Goal: Task Accomplishment & Management: Use online tool/utility

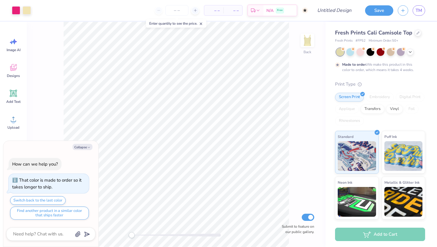
click at [84, 151] on div "Collapse How can we help you? That color is made to order so it takes longer to…" at bounding box center [50, 194] width 95 height 106
click at [83, 148] on button "Collapse" at bounding box center [83, 147] width 20 height 6
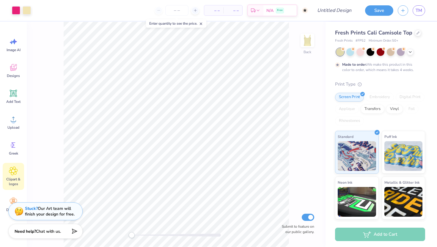
scroll to position [13, 0]
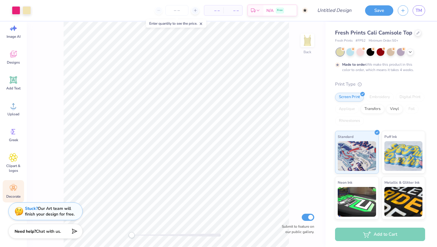
click at [11, 191] on icon at bounding box center [13, 188] width 9 height 9
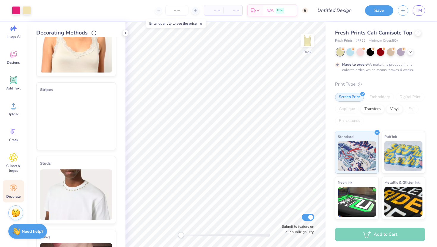
scroll to position [0, 0]
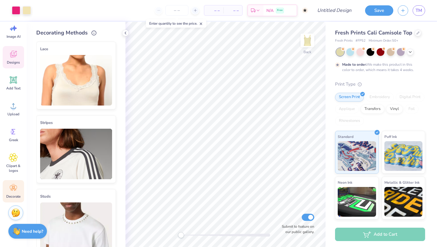
click at [14, 58] on icon at bounding box center [13, 54] width 9 height 9
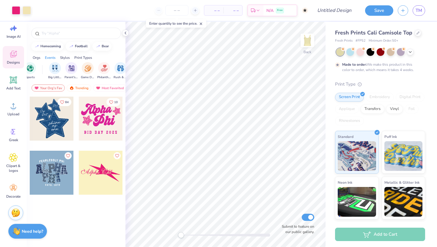
scroll to position [0, 105]
click at [390, 53] on div at bounding box center [391, 52] width 8 height 8
click at [410, 52] on icon at bounding box center [410, 51] width 5 height 5
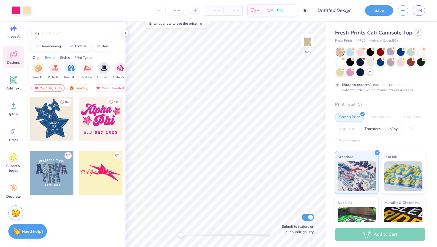
click at [417, 33] on icon at bounding box center [418, 32] width 3 height 3
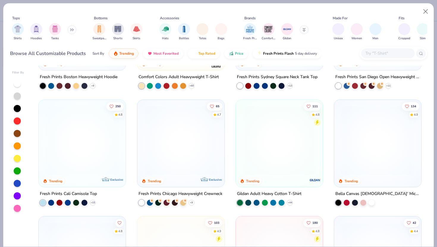
scroll to position [202, 0]
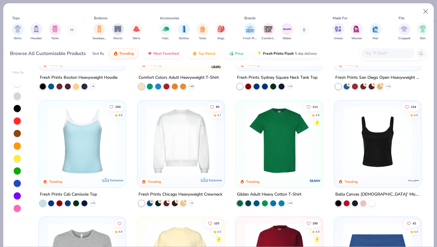
click at [276, 118] on img at bounding box center [279, 140] width 75 height 69
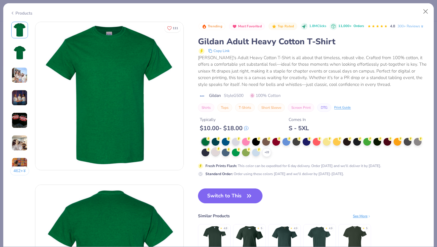
click at [216, 155] on div at bounding box center [216, 152] width 8 height 8
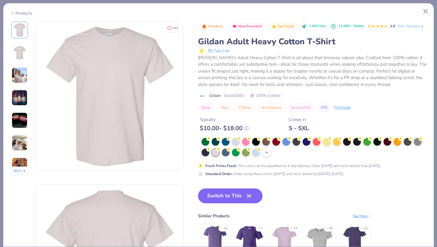
click at [267, 153] on icon at bounding box center [266, 152] width 5 height 5
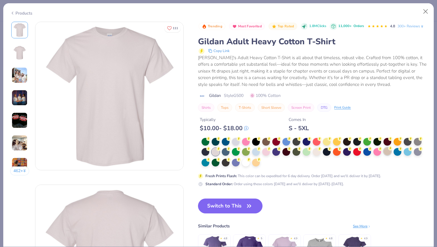
click at [388, 154] on div at bounding box center [388, 152] width 8 height 8
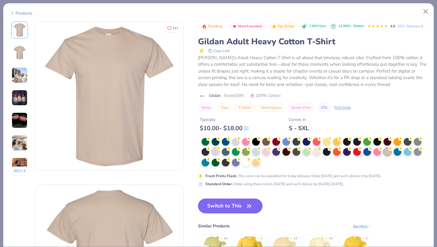
click at [217, 153] on div at bounding box center [216, 152] width 8 height 8
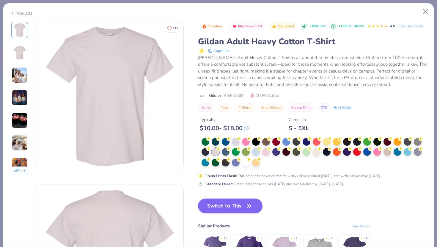
click at [217, 205] on button "Switch to This" at bounding box center [230, 206] width 65 height 15
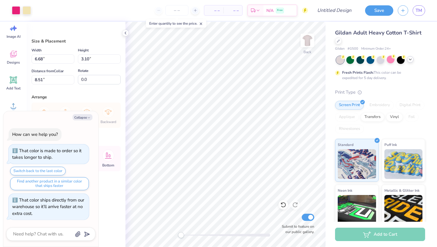
type textarea "x"
type input "10.11"
type input "4.68"
type input "4.42"
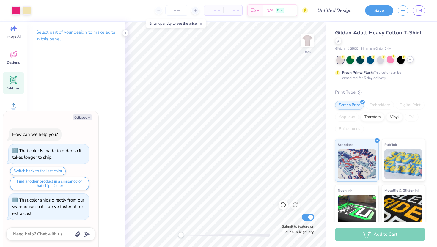
click at [13, 84] on div "Add Text" at bounding box center [13, 83] width 21 height 22
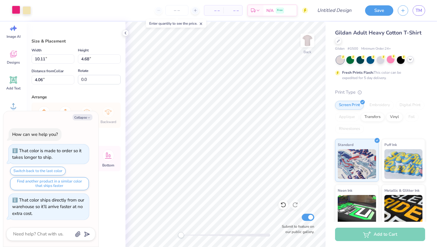
click at [18, 12] on div at bounding box center [16, 10] width 8 height 8
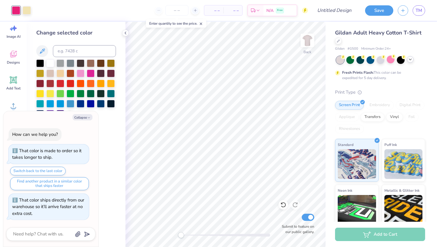
click at [17, 11] on div at bounding box center [16, 10] width 8 height 8
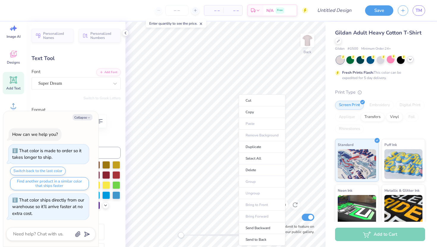
click at [411, 58] on icon at bounding box center [410, 59] width 5 height 5
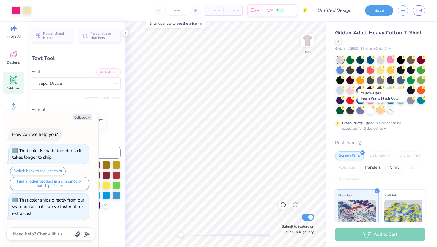
click at [378, 111] on div at bounding box center [381, 110] width 8 height 8
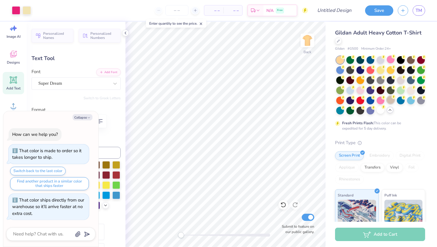
click at [393, 101] on div at bounding box center [391, 100] width 8 height 8
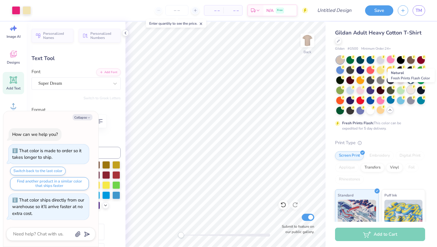
click at [413, 91] on div at bounding box center [411, 90] width 8 height 8
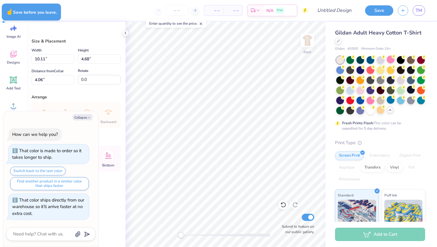
type textarea "x"
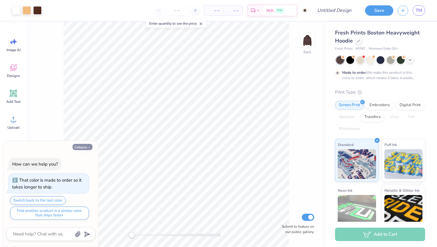
click at [77, 147] on button "Collapse" at bounding box center [83, 147] width 20 height 6
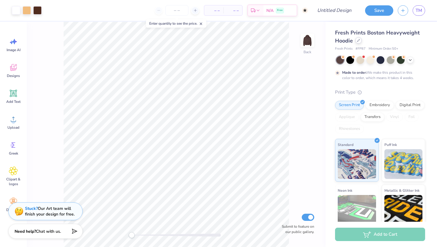
click at [356, 40] on div at bounding box center [358, 40] width 7 height 7
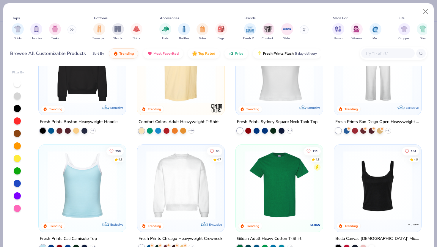
scroll to position [190, 0]
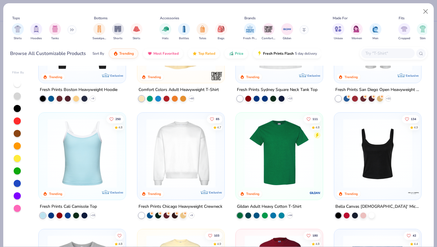
click at [283, 155] on img at bounding box center [279, 152] width 75 height 69
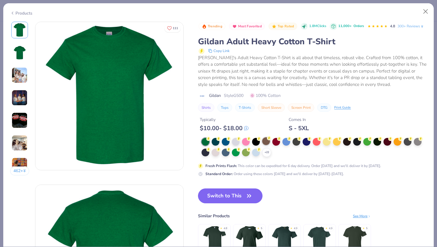
click at [263, 142] on div at bounding box center [266, 141] width 8 height 8
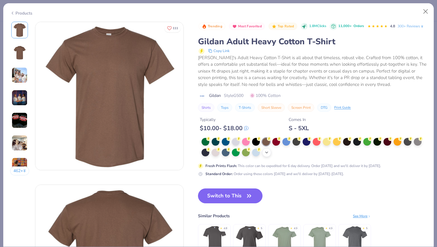
click at [267, 151] on icon at bounding box center [266, 152] width 5 height 5
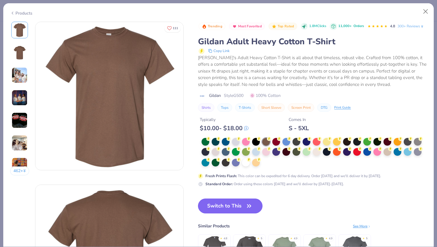
click at [242, 208] on button "Switch to This" at bounding box center [230, 206] width 65 height 15
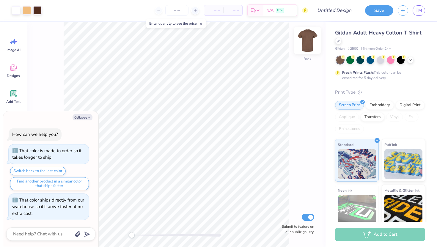
click at [304, 38] on img at bounding box center [308, 41] width 24 height 24
click at [309, 39] on img at bounding box center [308, 41] width 24 height 24
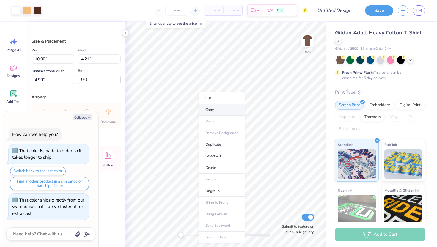
click at [212, 108] on li "Copy" at bounding box center [222, 110] width 47 height 12
click at [308, 35] on img at bounding box center [308, 41] width 24 height 24
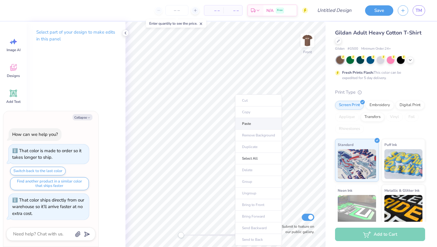
click at [247, 124] on li "Paste" at bounding box center [258, 124] width 47 height 12
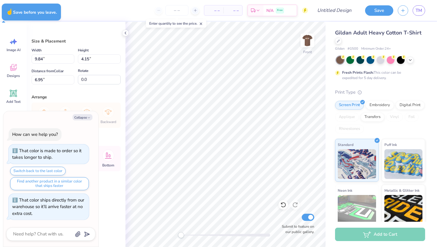
type textarea "x"
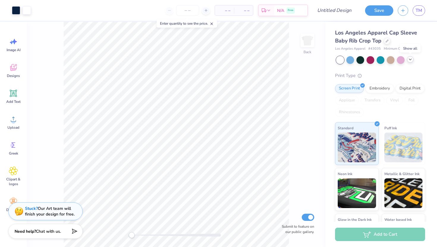
click at [411, 60] on icon at bounding box center [410, 59] width 5 height 5
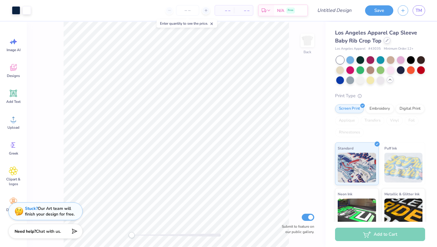
click at [387, 43] on div at bounding box center [387, 40] width 7 height 7
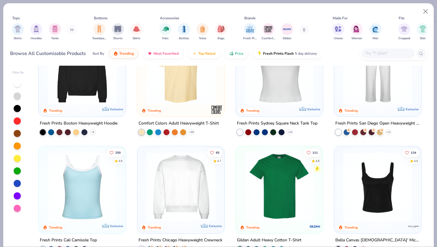
scroll to position [240, 0]
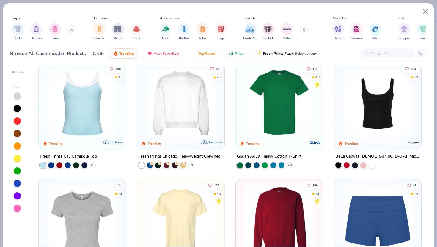
click at [276, 109] on img at bounding box center [279, 102] width 75 height 69
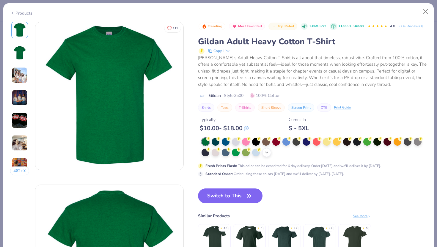
click at [267, 153] on polyline at bounding box center [267, 152] width 2 height 1
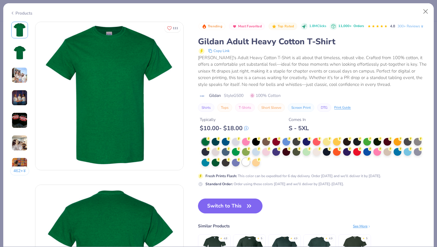
click at [245, 164] on div at bounding box center [246, 162] width 8 height 8
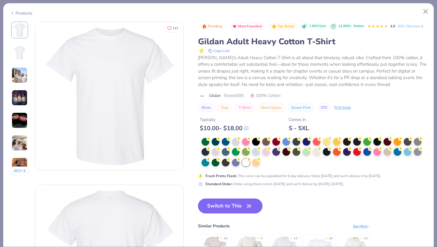
click at [234, 204] on button "Switch to This" at bounding box center [230, 206] width 65 height 15
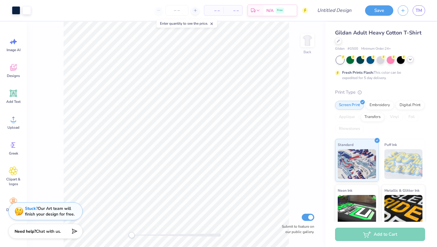
click at [411, 60] on icon at bounding box center [410, 59] width 5 height 5
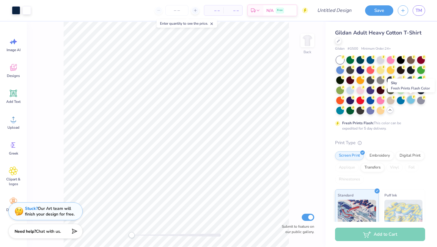
click at [411, 101] on div at bounding box center [411, 100] width 8 height 8
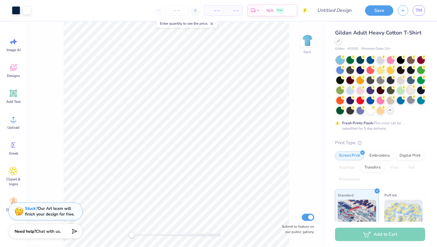
click at [411, 89] on div at bounding box center [411, 90] width 8 height 8
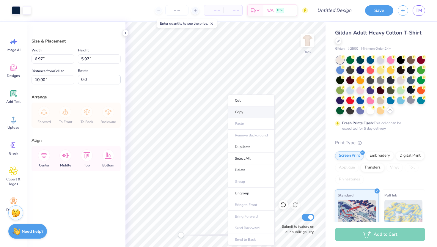
click at [243, 114] on li "Copy" at bounding box center [251, 112] width 47 height 12
click at [308, 40] on img at bounding box center [308, 41] width 24 height 24
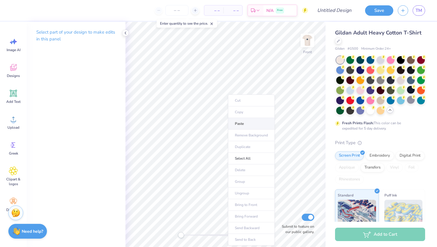
click at [242, 122] on li "Paste" at bounding box center [251, 124] width 47 height 12
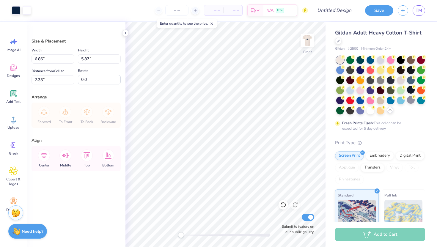
type input "8.20"
type input "7.02"
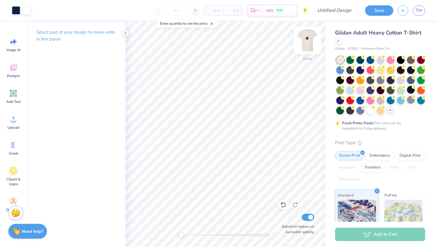
click at [310, 45] on img at bounding box center [308, 41] width 24 height 24
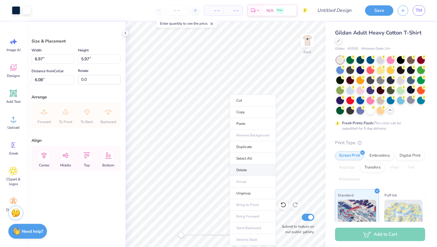
click at [243, 167] on li "Delete" at bounding box center [253, 171] width 47 height 12
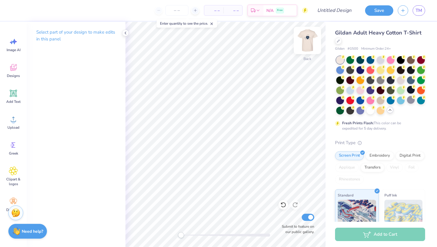
click at [310, 46] on img at bounding box center [308, 41] width 24 height 24
click at [306, 40] on img at bounding box center [308, 41] width 24 height 24
click at [18, 97] on icon at bounding box center [13, 93] width 9 height 9
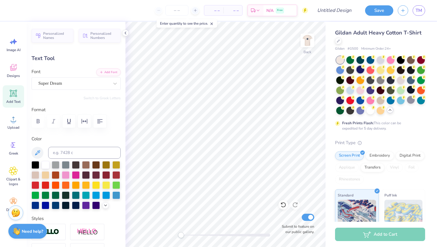
click at [361, 71] on div at bounding box center [361, 70] width 8 height 8
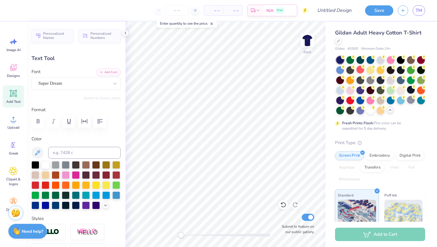
type input "3.34"
click at [361, 71] on div at bounding box center [361, 70] width 8 height 8
click at [383, 98] on circle at bounding box center [384, 97] width 4 height 4
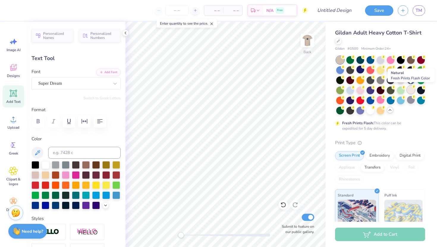
click at [412, 92] on div at bounding box center [411, 90] width 8 height 8
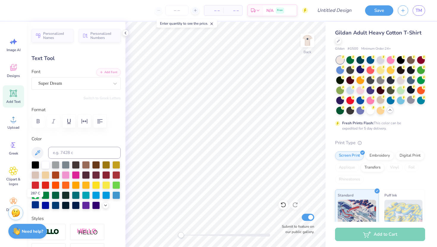
click at [38, 206] on div at bounding box center [36, 205] width 8 height 8
click at [100, 88] on div "Super Dream" at bounding box center [76, 83] width 89 height 12
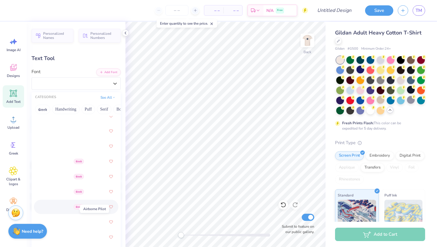
scroll to position [127, 0]
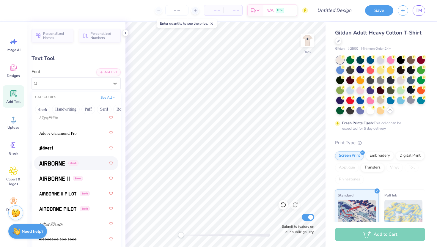
click at [56, 161] on span at bounding box center [52, 163] width 26 height 6
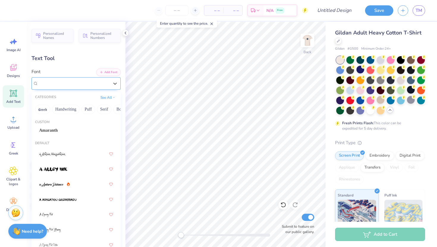
click at [93, 85] on div "Airborne Greek" at bounding box center [74, 83] width 72 height 9
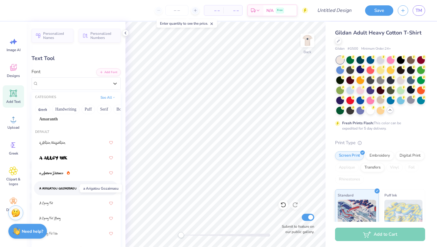
scroll to position [12, 0]
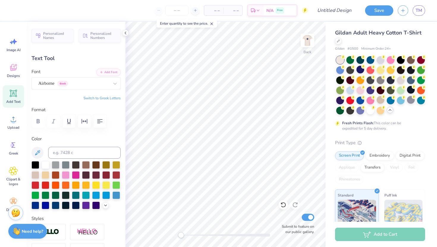
type textarea "T"
type textarea "alpha chi"
click at [95, 86] on div "Airborne Greek" at bounding box center [74, 83] width 72 height 9
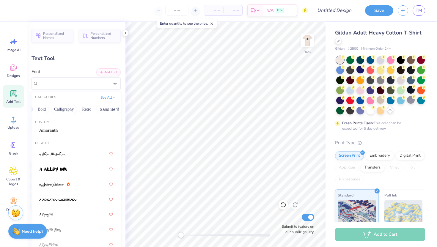
scroll to position [0, 79]
click at [87, 110] on button "Retro" at bounding box center [87, 110] width 16 height 10
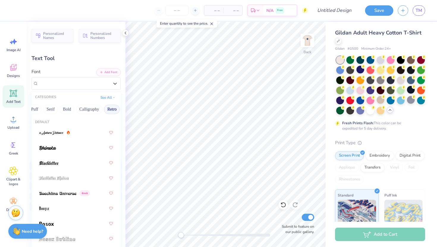
scroll to position [0, 0]
click at [69, 108] on button "Handwriting" at bounding box center [66, 110] width 28 height 10
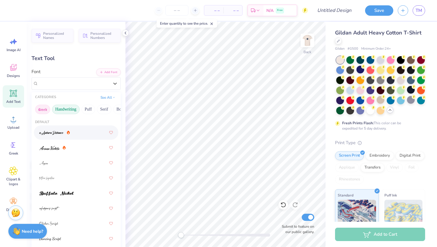
click at [43, 108] on button "Greek" at bounding box center [42, 110] width 15 height 10
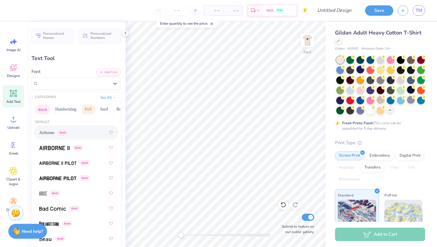
click at [86, 106] on button "Puff" at bounding box center [89, 110] width 14 height 10
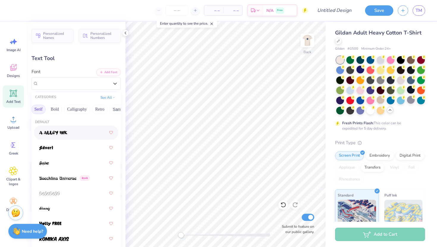
scroll to position [0, 165]
click at [108, 109] on button "Others" at bounding box center [111, 110] width 18 height 10
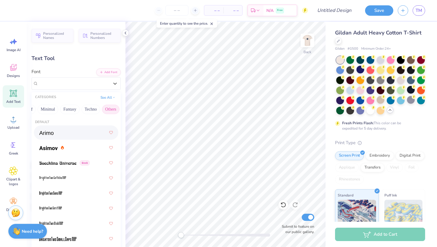
click at [53, 135] on span at bounding box center [46, 133] width 14 height 6
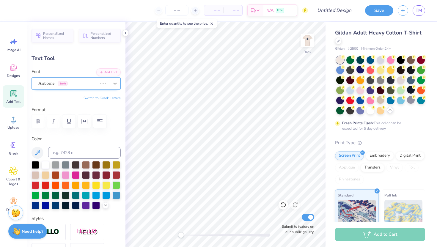
click at [116, 84] on icon at bounding box center [115, 84] width 6 height 6
type input "9.66"
type input "2.31"
type input "3.05"
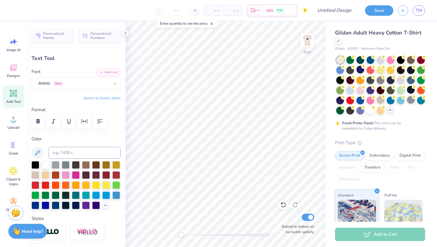
type textarea "alpha chi"
type input "3.00"
click at [91, 87] on div at bounding box center [73, 83] width 71 height 8
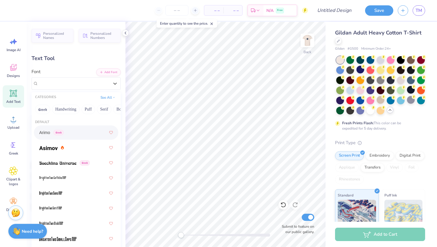
click at [68, 133] on div "Arimo Greek" at bounding box center [76, 132] width 74 height 11
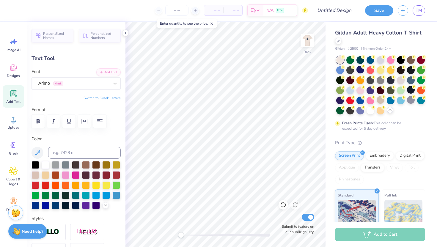
click at [16, 94] on icon at bounding box center [13, 93] width 9 height 9
type input "6.00"
type input "1.74"
type input "12.38"
click at [34, 204] on div at bounding box center [36, 205] width 8 height 8
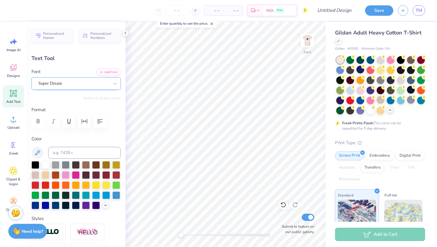
click at [90, 83] on div "Super Dream" at bounding box center [74, 83] width 72 height 9
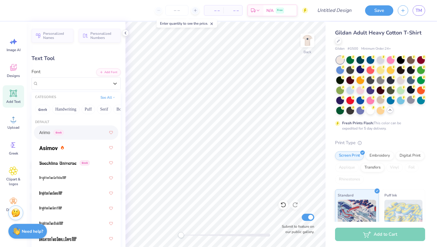
click at [44, 133] on span "Arimo" at bounding box center [44, 133] width 11 height 6
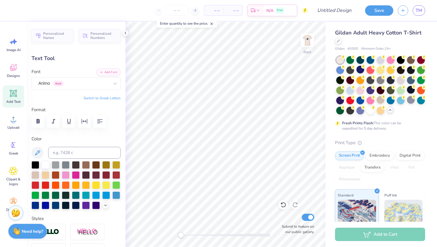
type textarea "T"
type textarea "ALPHA CHI DEAN'S LIST"
type input "14.89"
type input "4.73"
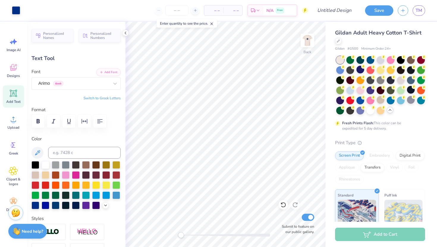
type input "1.49"
type input "5.17"
type input "1.64"
click at [41, 119] on icon "button" at bounding box center [38, 121] width 7 height 7
click at [86, 117] on button "button" at bounding box center [84, 121] width 13 height 13
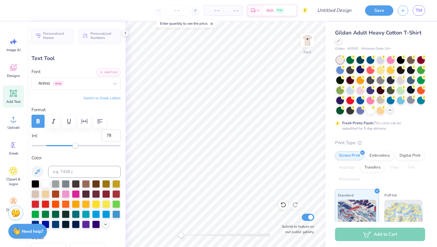
type input "80"
drag, startPoint x: 47, startPoint y: 145, endPoint x: 106, endPoint y: 148, distance: 59.0
click at [106, 148] on div "Accessibility label" at bounding box center [106, 146] width 6 height 6
type input "-12"
drag, startPoint x: 106, startPoint y: 145, endPoint x: 38, endPoint y: 145, distance: 67.5
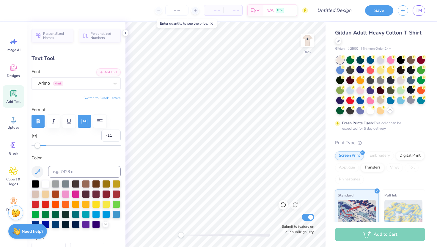
click at [38, 145] on div "Accessibility label" at bounding box center [38, 146] width 6 height 6
type input "-1"
drag, startPoint x: 40, startPoint y: 147, endPoint x: 46, endPoint y: 147, distance: 5.7
click at [46, 147] on div "Accessibility label" at bounding box center [45, 146] width 6 height 6
click at [99, 122] on icon "button" at bounding box center [99, 121] width 7 height 7
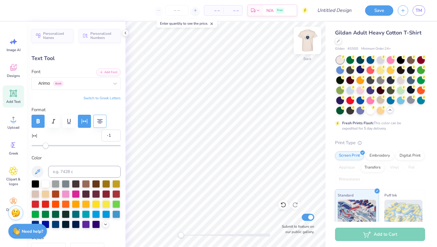
click at [306, 39] on img at bounding box center [308, 41] width 24 height 24
type input "5.09"
type input "1.62"
type input "4.76"
click at [308, 42] on img at bounding box center [308, 41] width 24 height 24
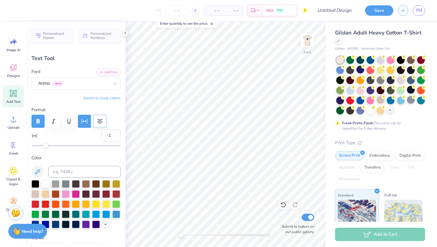
type input "5.17"
type input "1.64"
type input "3.00"
click at [308, 42] on img at bounding box center [308, 41] width 12 height 12
type input "5.09"
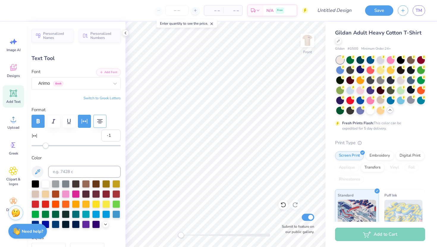
type input "1.62"
type input "4.76"
click at [314, 40] on div at bounding box center [307, 40] width 27 height 27
type input "5.17"
type input "1.64"
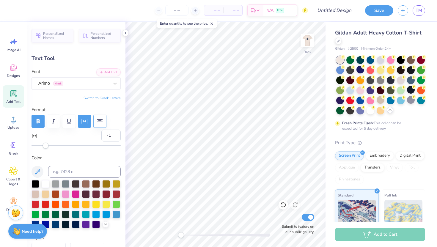
type input "3.00"
click at [313, 43] on img at bounding box center [308, 41] width 24 height 24
type input "5.09"
type input "1.62"
type input "4.76"
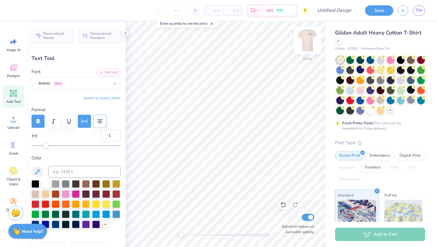
click at [307, 42] on img at bounding box center [308, 41] width 24 height 24
type input "5.17"
type input "1.64"
type input "3.00"
click at [308, 44] on img at bounding box center [308, 41] width 24 height 24
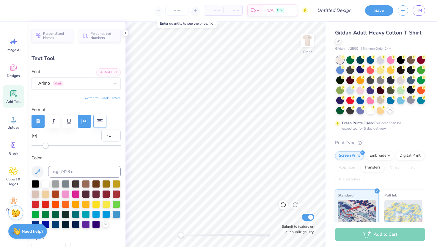
type input "5.09"
type input "1.62"
type input "4.76"
